Goal: Task Accomplishment & Management: Complete application form

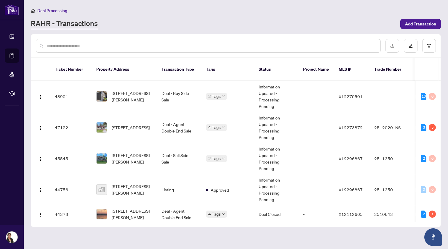
click at [52, 10] on span "Deal Processing" at bounding box center [52, 10] width 30 height 5
click at [53, 10] on span "Deal Processing" at bounding box center [52, 10] width 30 height 5
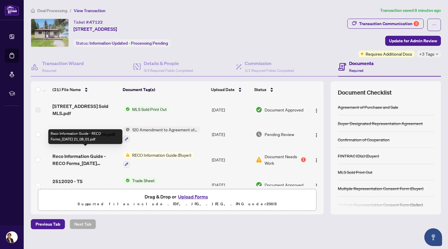
click at [91, 154] on span "Reco Information Guide - RECO Forms_2025-08-12 21_08_01.pdf" at bounding box center [85, 160] width 66 height 14
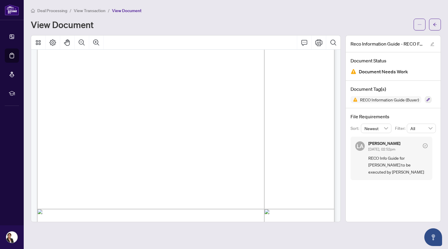
scroll to position [3983, 0]
click at [85, 9] on span "View Transaction" at bounding box center [90, 10] width 32 height 5
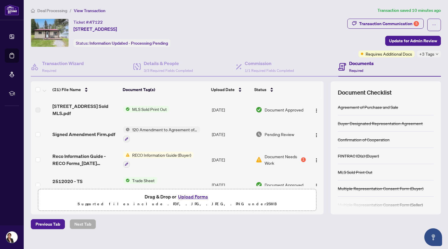
click at [188, 197] on button "Upload Forms" at bounding box center [192, 197] width 33 height 8
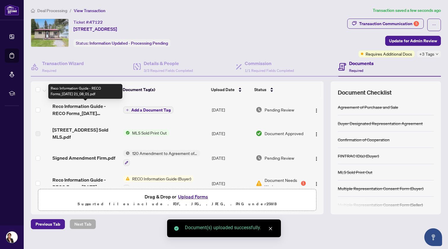
click at [85, 108] on span "Reco Information Guide - RECO Forms_2025-08-12 21_08_01.pdf" at bounding box center [85, 110] width 66 height 14
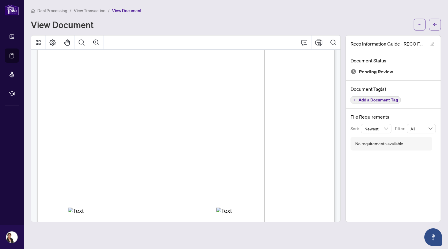
scroll to position [4768, 0]
click at [83, 10] on span "View Transaction" at bounding box center [90, 10] width 32 height 5
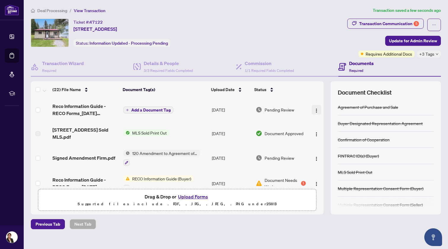
click at [314, 110] on img "button" at bounding box center [316, 110] width 5 height 5
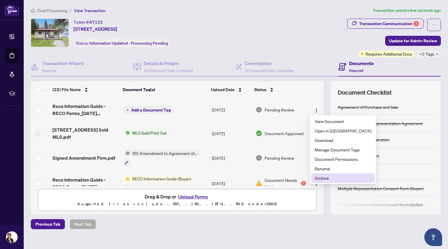
click at [319, 178] on span "Archive" at bounding box center [343, 178] width 57 height 7
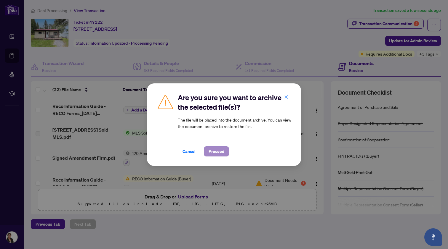
click at [220, 150] on span "Proceed" at bounding box center [217, 151] width 16 height 9
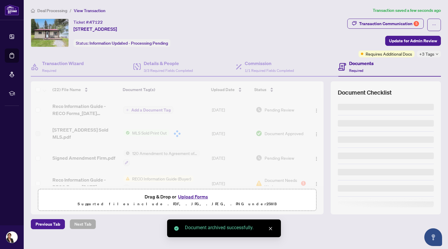
click at [189, 196] on button "Upload Forms" at bounding box center [192, 197] width 33 height 8
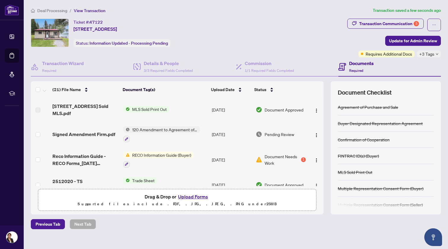
click at [193, 197] on button "Upload Forms" at bounding box center [192, 197] width 33 height 8
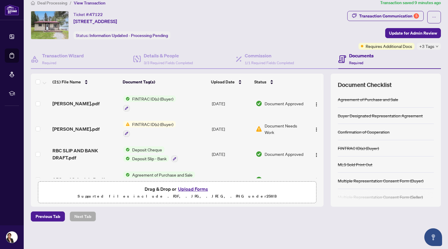
scroll to position [275, 0]
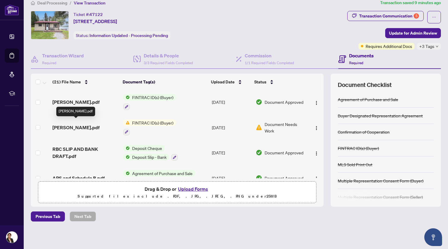
click at [92, 124] on span "Marlene FINTRAC.pdf" at bounding box center [75, 127] width 47 height 7
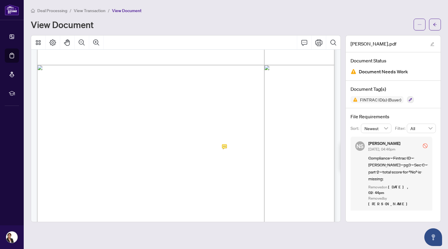
scroll to position [1015, 0]
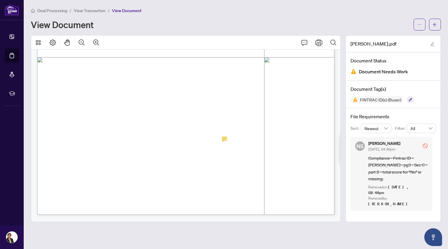
click at [201, 139] on span "0" at bounding box center [200, 141] width 2 height 5
click at [318, 42] on icon "Print" at bounding box center [318, 42] width 7 height 7
click at [94, 8] on span "View Transaction" at bounding box center [90, 10] width 32 height 5
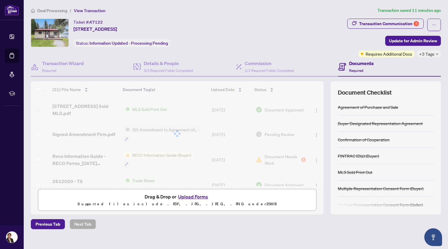
click at [196, 199] on button "Upload Forms" at bounding box center [192, 197] width 33 height 8
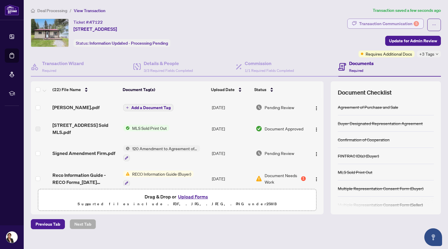
click at [391, 22] on div "Transaction Communication 5" at bounding box center [389, 23] width 60 height 9
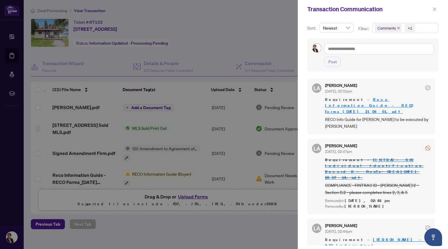
click at [434, 9] on icon "close" at bounding box center [434, 8] width 3 height 3
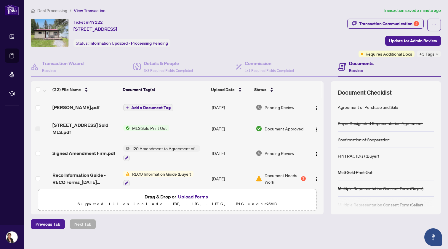
click at [149, 106] on span "Add a Document Tag" at bounding box center [150, 108] width 39 height 4
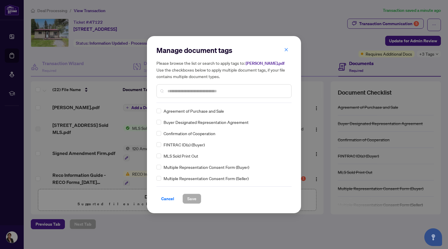
click at [171, 92] on input "text" at bounding box center [226, 91] width 119 height 7
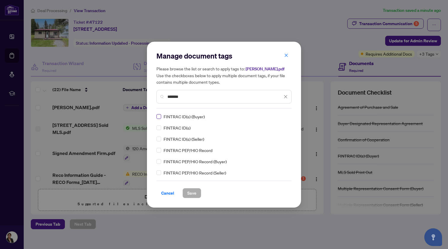
type input "*******"
click at [160, 116] on span at bounding box center [158, 116] width 5 height 5
click at [190, 192] on span "Save" at bounding box center [191, 193] width 9 height 9
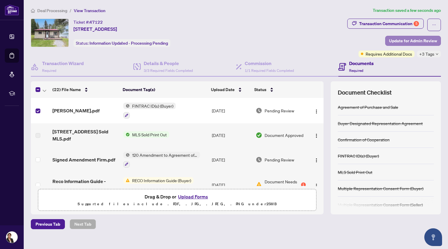
click at [413, 39] on span "Update for Admin Review" at bounding box center [413, 40] width 48 height 9
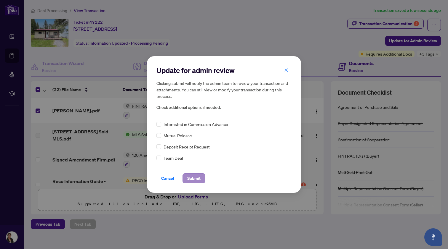
click at [196, 177] on span "Submit" at bounding box center [193, 178] width 13 height 9
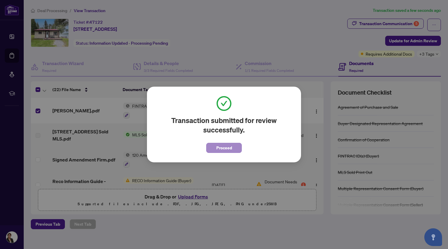
click at [220, 147] on span "Proceed" at bounding box center [224, 147] width 16 height 9
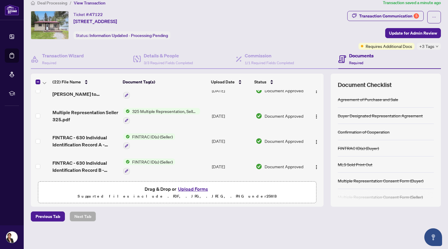
scroll to position [111, 0]
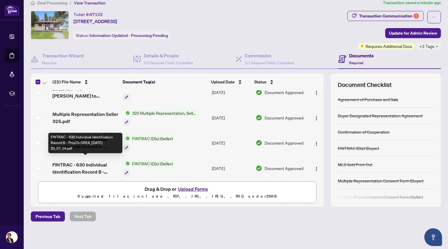
click at [86, 161] on span "FINTRAC - 630 Individual Identification Record B - PropTx-OREA_2025-08-12 20_57…" at bounding box center [85, 168] width 66 height 14
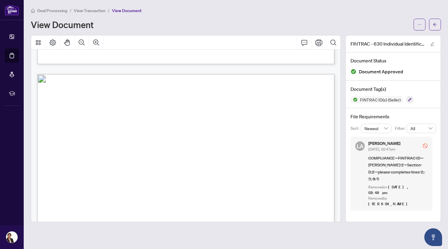
scroll to position [717, 0]
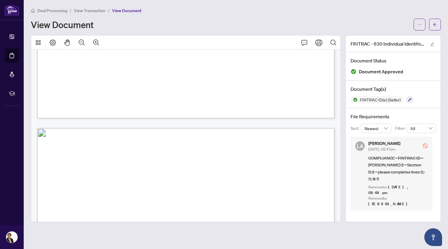
click at [111, 31] on div "Deal Processing / View Transaction / View Document View Document FINTRAC - 630 …" at bounding box center [236, 114] width 410 height 215
click at [54, 9] on span "Deal Processing" at bounding box center [52, 10] width 30 height 5
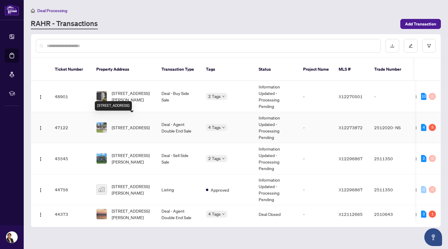
click at [127, 124] on span "[STREET_ADDRESS]" at bounding box center [131, 127] width 38 height 7
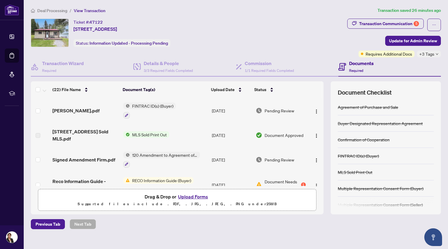
click at [191, 197] on button "Upload Forms" at bounding box center [192, 197] width 33 height 8
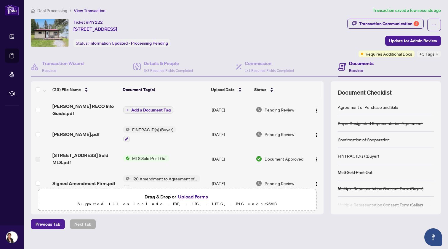
click at [151, 108] on span "Add a Document Tag" at bounding box center [150, 110] width 39 height 4
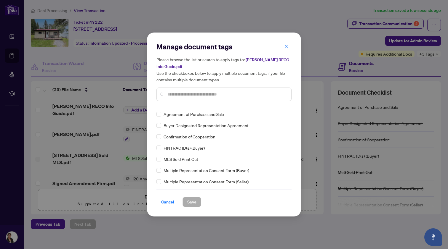
click at [175, 94] on input "text" at bounding box center [226, 94] width 119 height 7
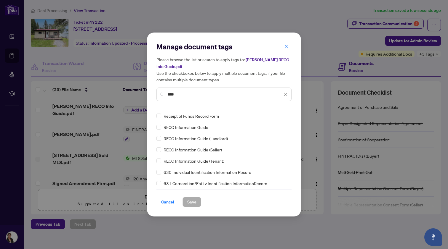
scroll to position [48, 0]
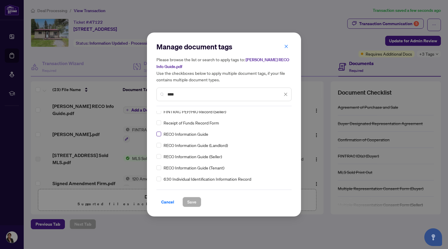
type input "****"
click at [193, 201] on span "Save" at bounding box center [191, 202] width 9 height 9
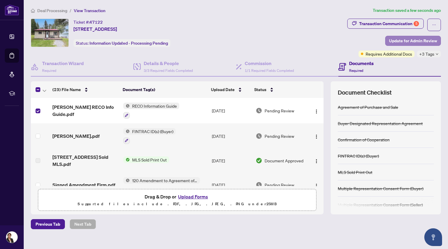
click at [400, 39] on span "Update for Admin Review" at bounding box center [413, 40] width 48 height 9
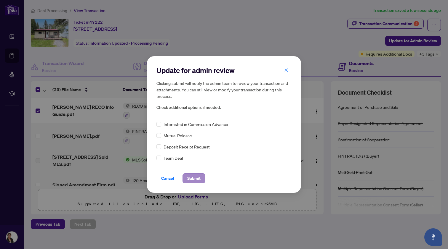
click at [190, 176] on span "Submit" at bounding box center [193, 178] width 13 height 9
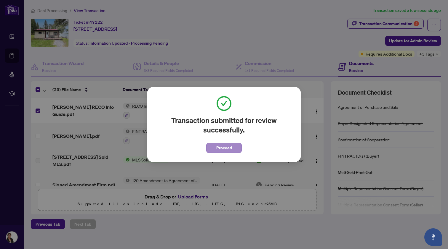
click at [222, 148] on span "Proceed" at bounding box center [224, 147] width 16 height 9
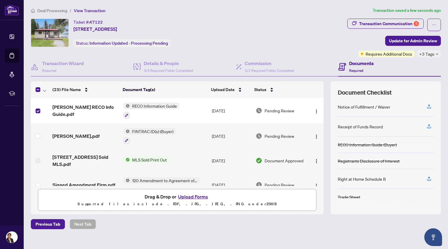
scroll to position [116, 0]
click at [428, 105] on icon "button" at bounding box center [428, 106] width 5 height 5
